Goal: Check status: Check status

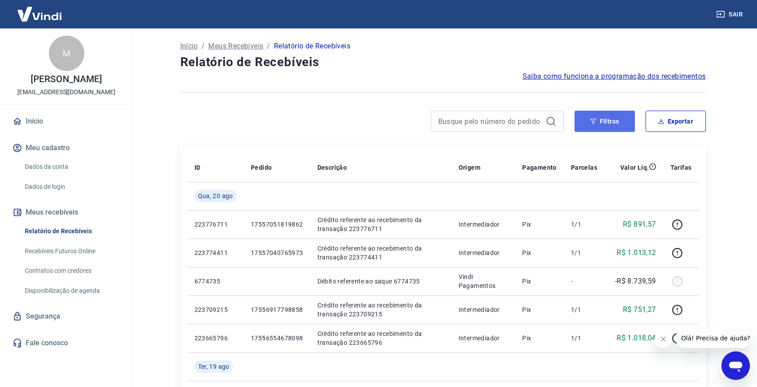
click at [592, 124] on button "Filtros" at bounding box center [605, 121] width 60 height 21
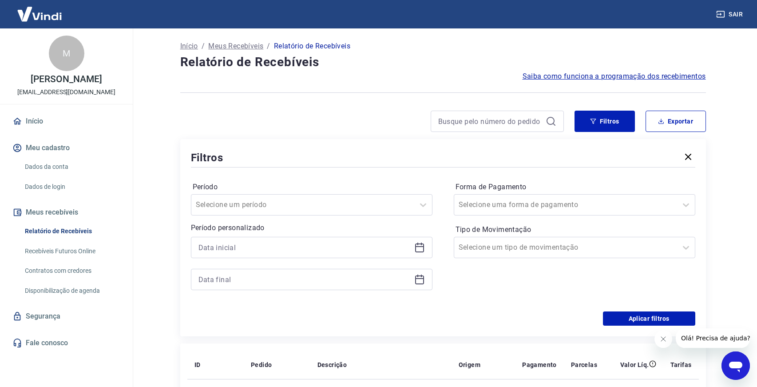
click at [421, 247] on icon at bounding box center [419, 247] width 11 height 11
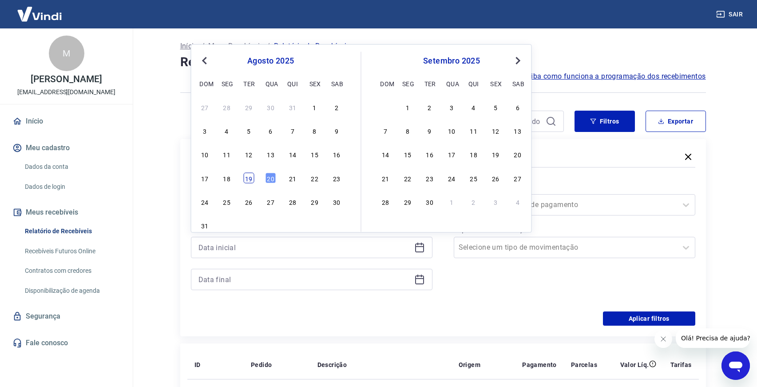
click at [247, 178] on div "19" at bounding box center [248, 177] width 11 height 11
type input "[DATE]"
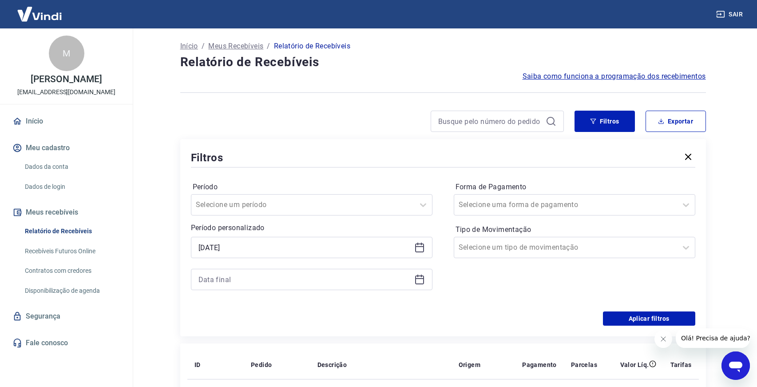
click at [418, 279] on icon at bounding box center [419, 278] width 9 height 1
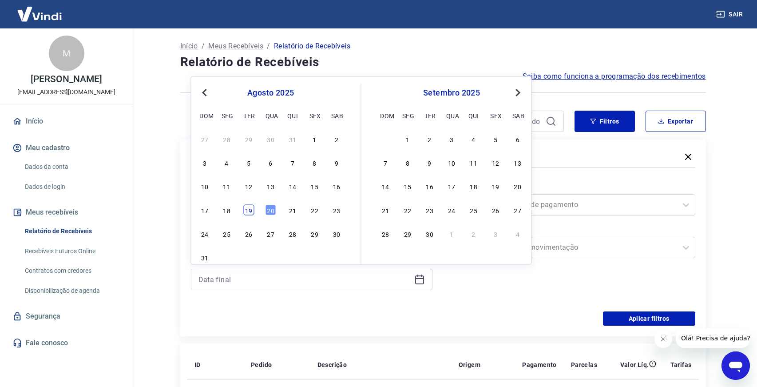
click at [252, 209] on div "19" at bounding box center [248, 209] width 11 height 11
type input "[DATE]"
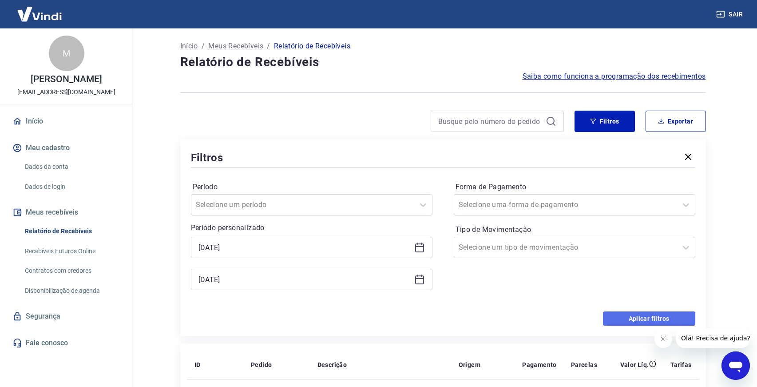
click at [625, 315] on button "Aplicar filtros" at bounding box center [649, 318] width 92 height 14
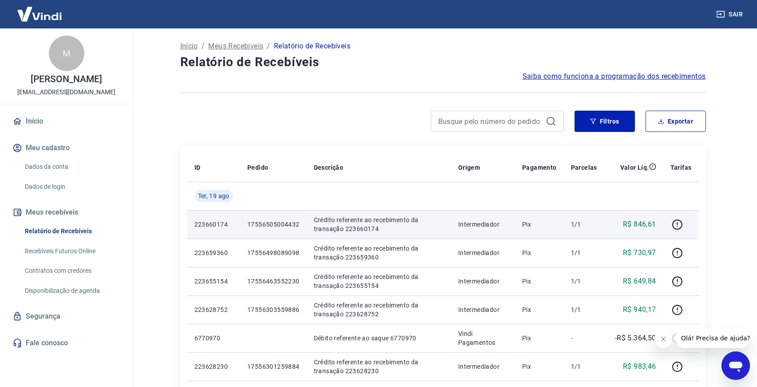
click at [279, 223] on p "17556505004432" at bounding box center [273, 224] width 52 height 9
copy p "17556505004432"
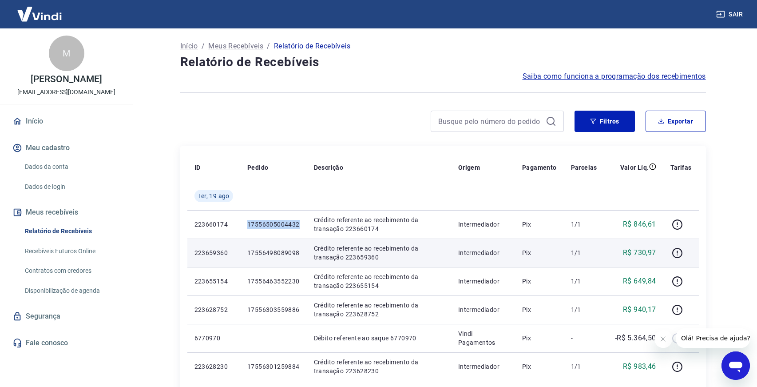
click at [278, 249] on p "17556498089098" at bounding box center [273, 252] width 52 height 9
copy p "17556498089098"
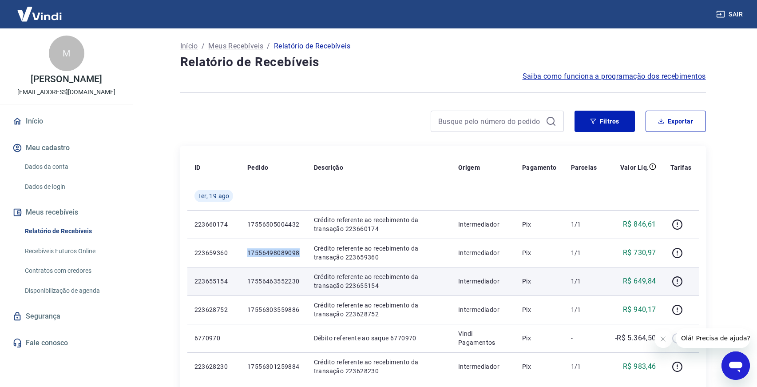
click at [283, 279] on p "17556463552230" at bounding box center [273, 281] width 52 height 9
copy p "17556463552230"
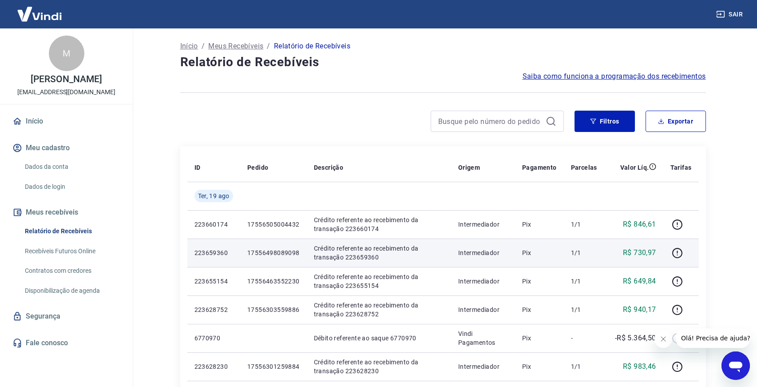
drag, startPoint x: 283, startPoint y: 279, endPoint x: 295, endPoint y: 245, distance: 36.1
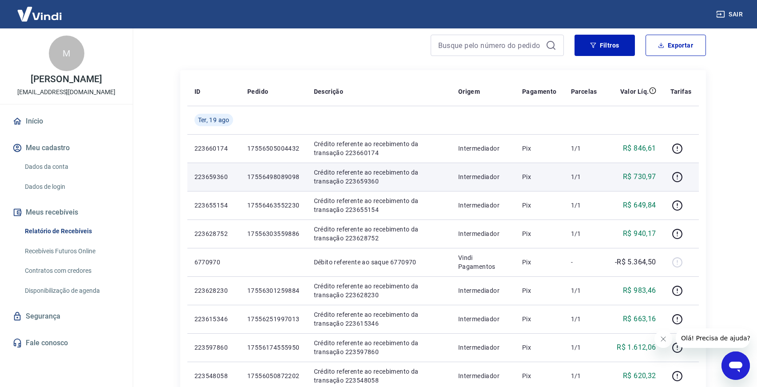
scroll to position [80, 0]
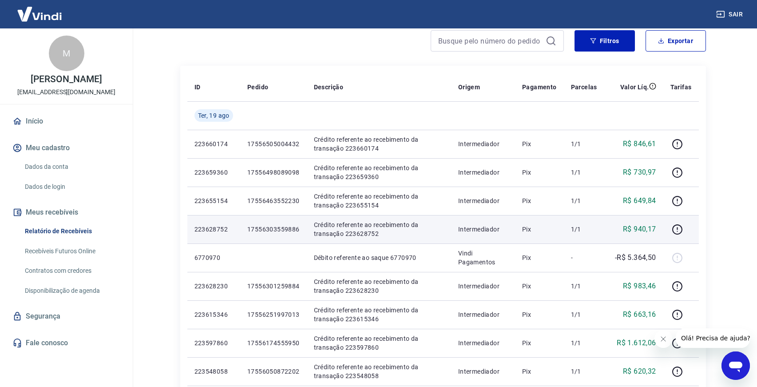
click at [271, 227] on p "17556303559886" at bounding box center [273, 229] width 52 height 9
copy p "17556303559886"
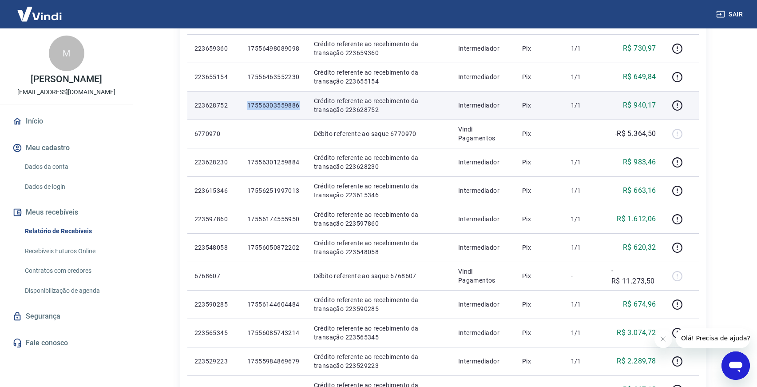
scroll to position [213, 0]
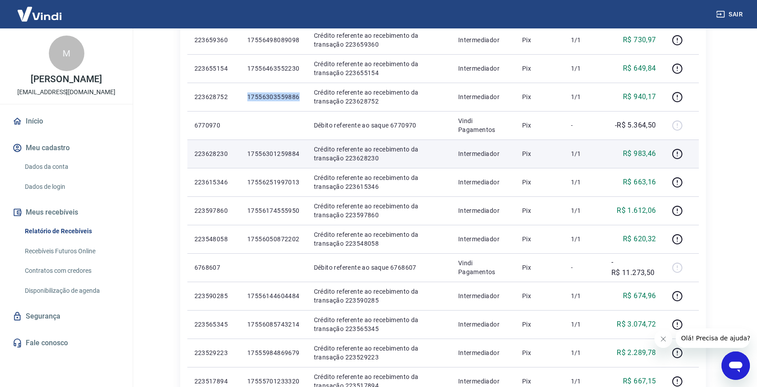
click at [276, 152] on p "17556301259884" at bounding box center [273, 153] width 52 height 9
copy p "17556301259884"
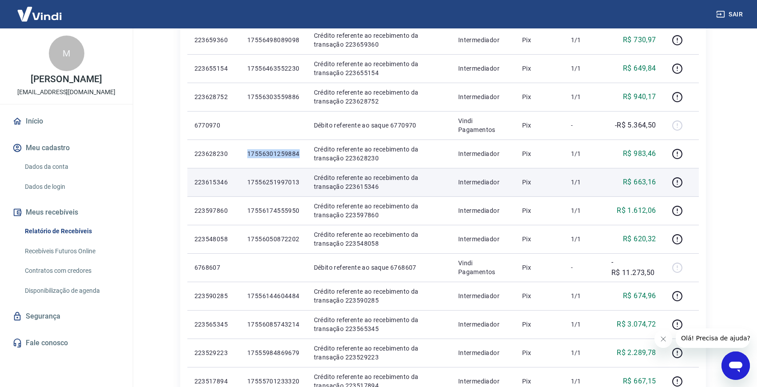
click at [288, 180] on p "17556251997013" at bounding box center [273, 182] width 52 height 9
copy p "17556251997013"
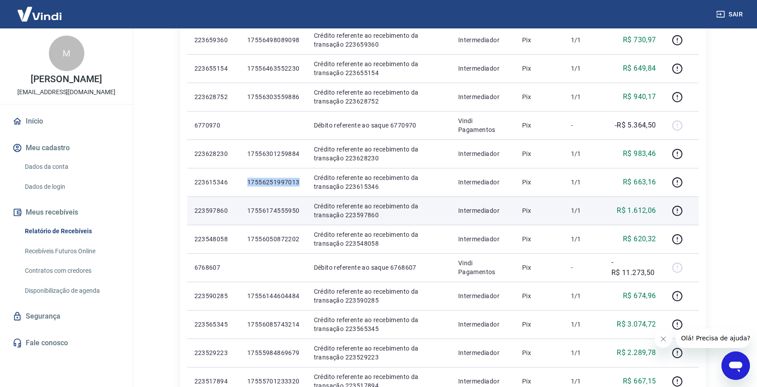
click at [275, 211] on p "17556174555950" at bounding box center [273, 210] width 52 height 9
copy p "17556174555950"
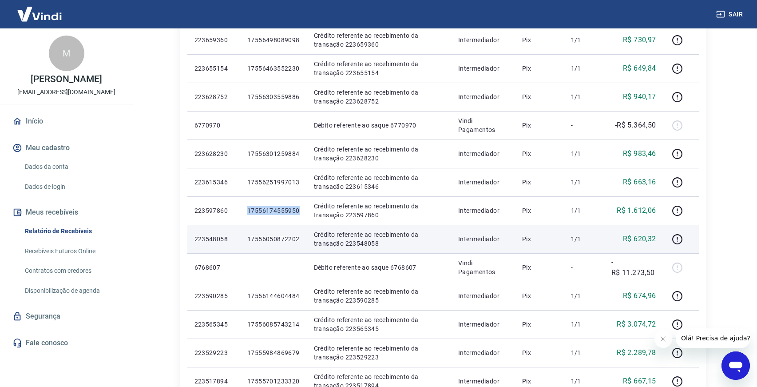
click at [283, 239] on p "17556050872202" at bounding box center [273, 239] width 52 height 9
copy p "17556050872202"
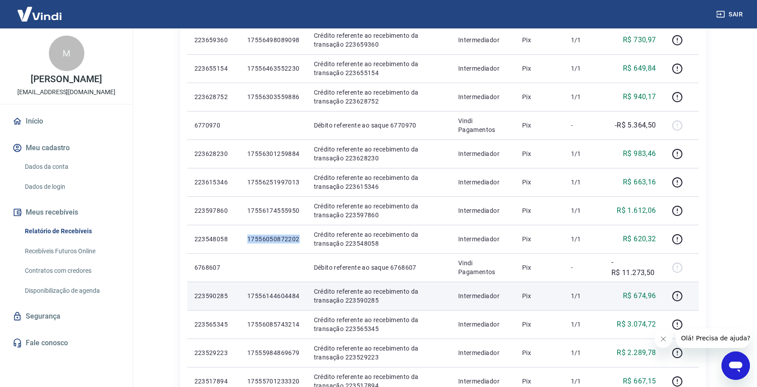
click at [259, 297] on p "17556144604484" at bounding box center [273, 295] width 52 height 9
copy p "17556144604484"
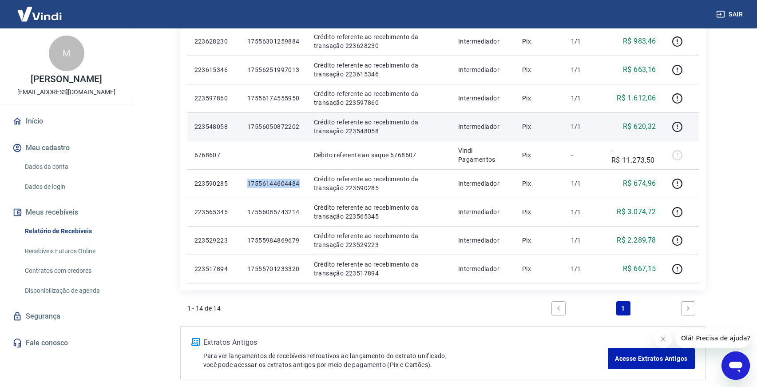
scroll to position [367, 0]
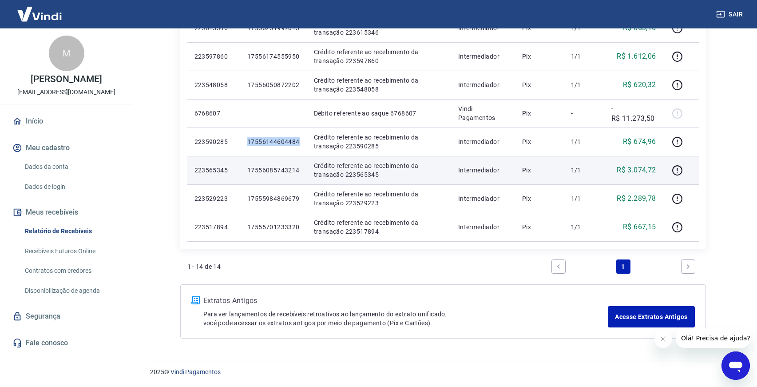
click at [287, 172] on p "17556085743214" at bounding box center [273, 170] width 52 height 9
copy p "17556085743214"
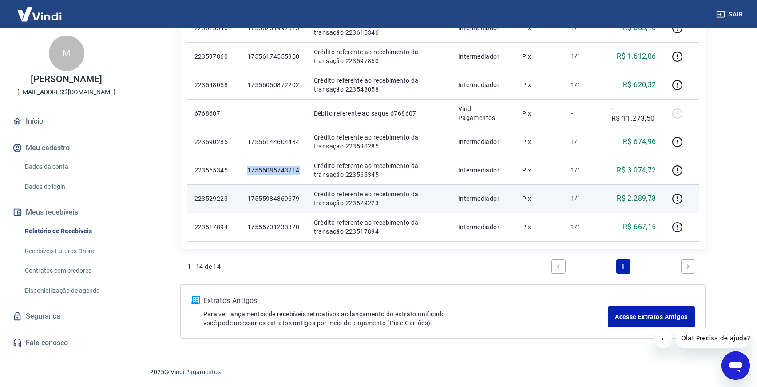
click at [261, 197] on p "17555984869679" at bounding box center [273, 198] width 52 height 9
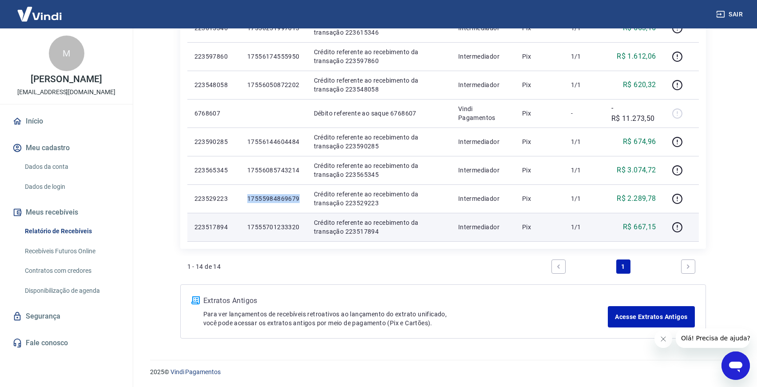
click at [271, 228] on p "17555701233320" at bounding box center [273, 227] width 52 height 9
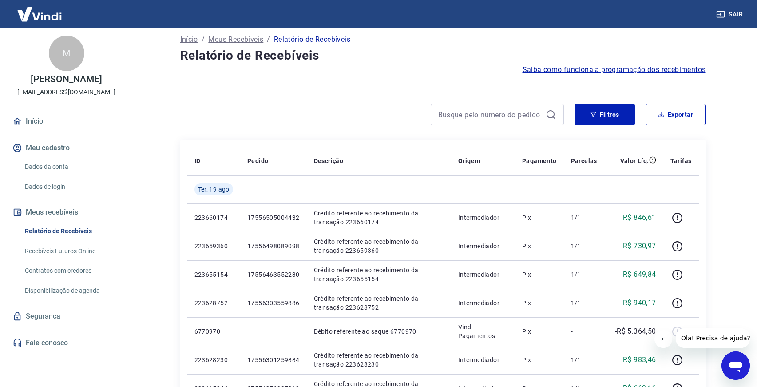
scroll to position [0, 0]
